Goal: Find specific page/section: Find specific page/section

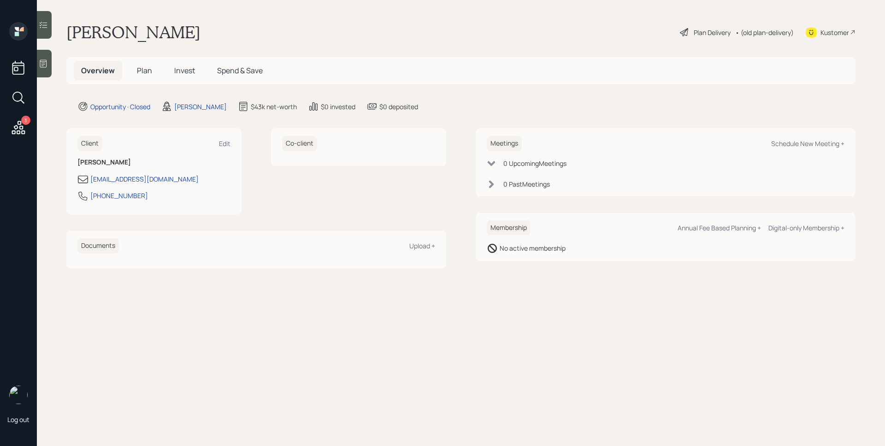
click at [143, 74] on span "Plan" at bounding box center [144, 70] width 15 height 10
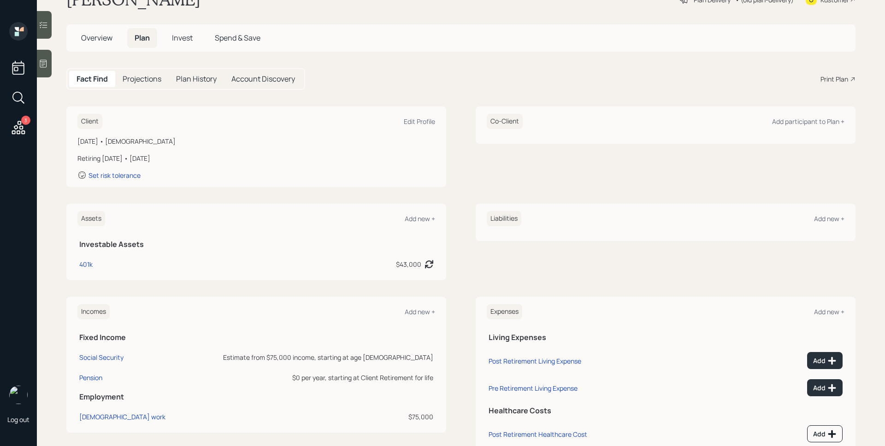
scroll to position [62, 0]
